Goal: Find specific page/section: Find specific page/section

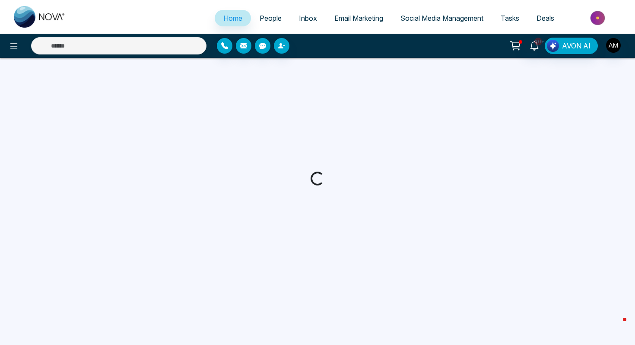
select select "*"
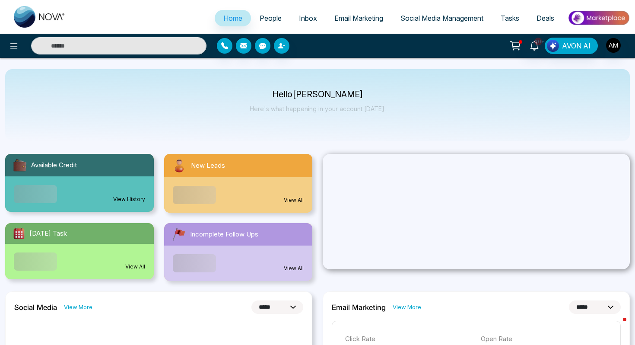
click at [263, 19] on span "People" at bounding box center [271, 18] width 22 height 9
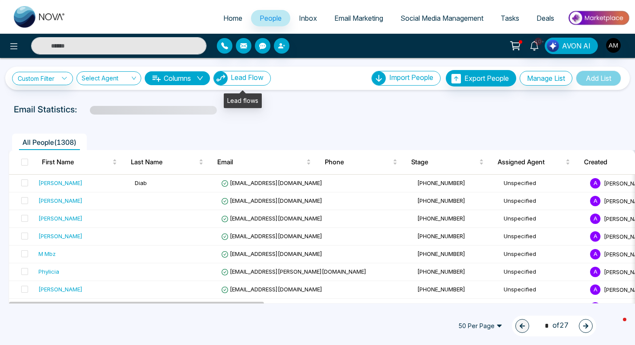
click at [236, 82] on span "Lead Flow" at bounding box center [247, 77] width 33 height 9
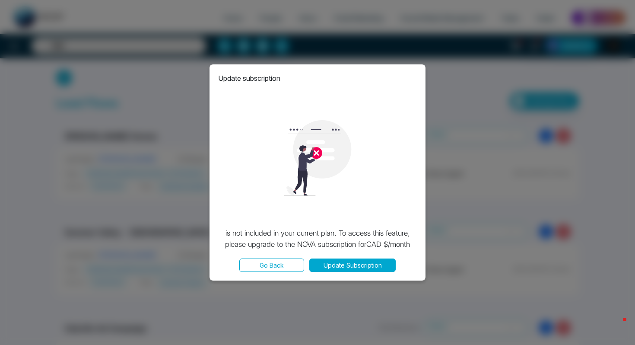
click at [264, 264] on button "Go Back" at bounding box center [271, 264] width 65 height 13
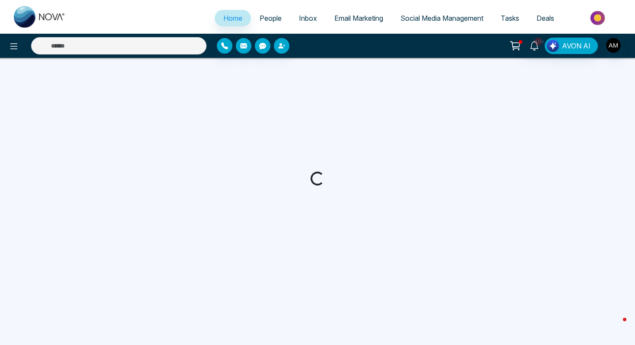
select select "*"
